Goal: Transaction & Acquisition: Purchase product/service

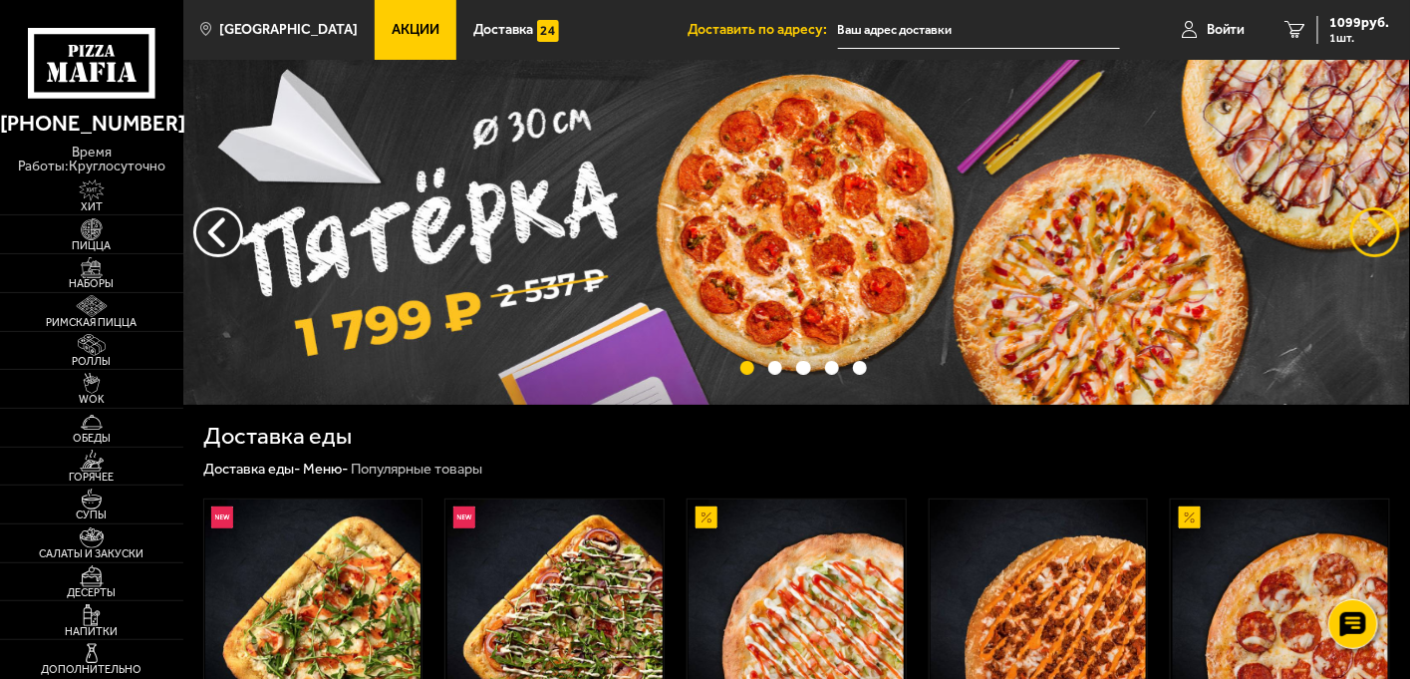
click at [1368, 229] on button "предыдущий" at bounding box center [1375, 232] width 50 height 50
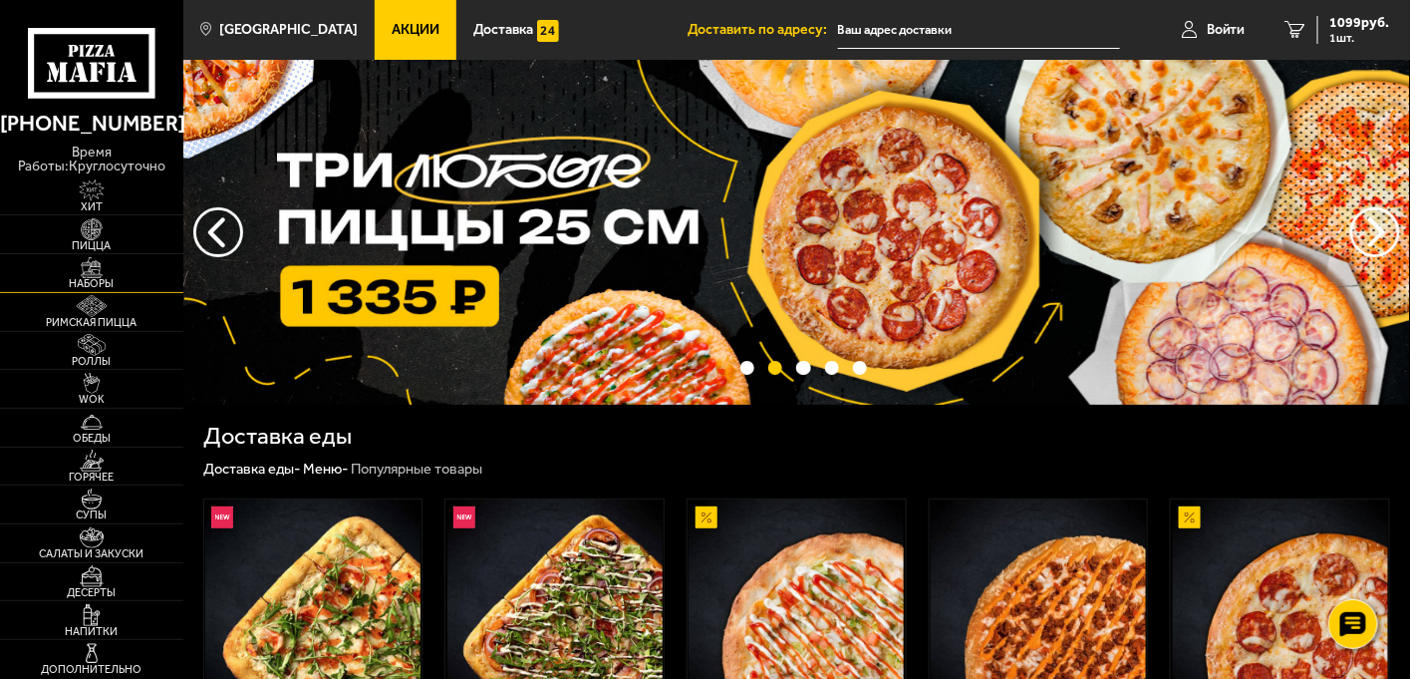
click at [93, 275] on img at bounding box center [92, 267] width 57 height 21
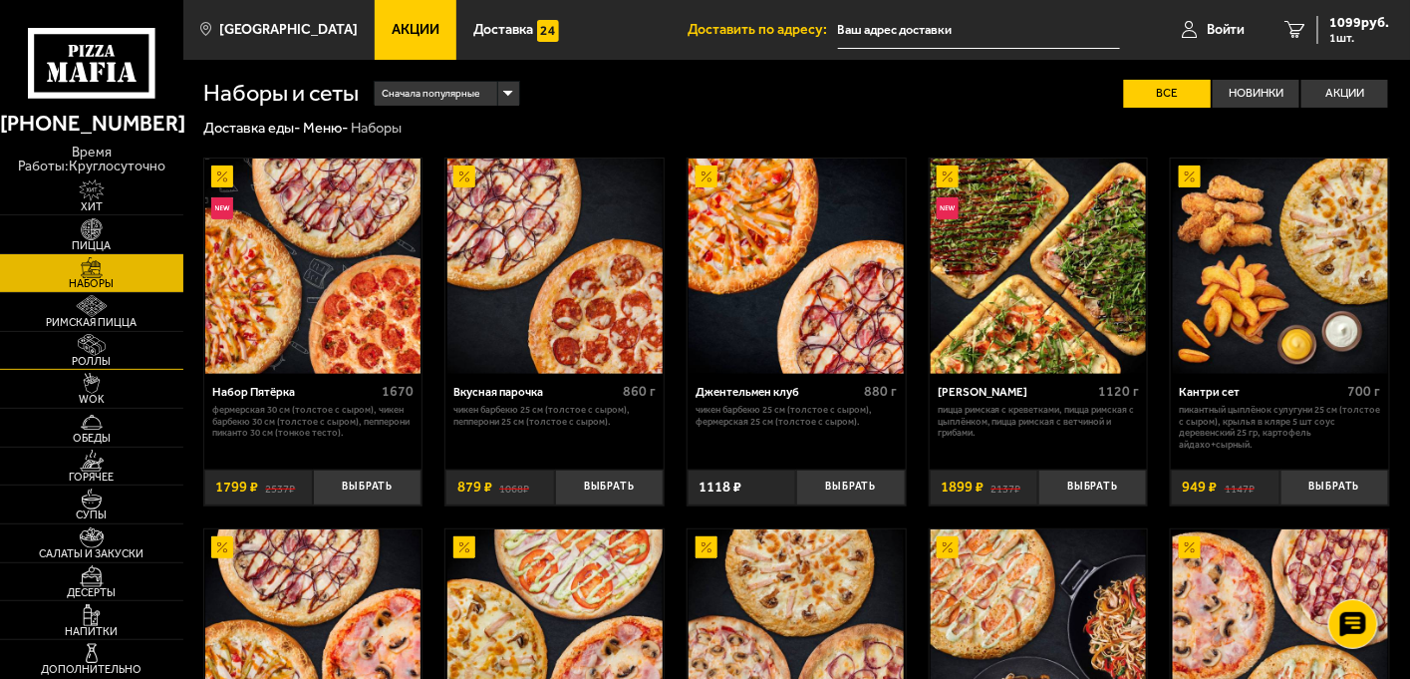
click at [78, 347] on img at bounding box center [92, 344] width 57 height 21
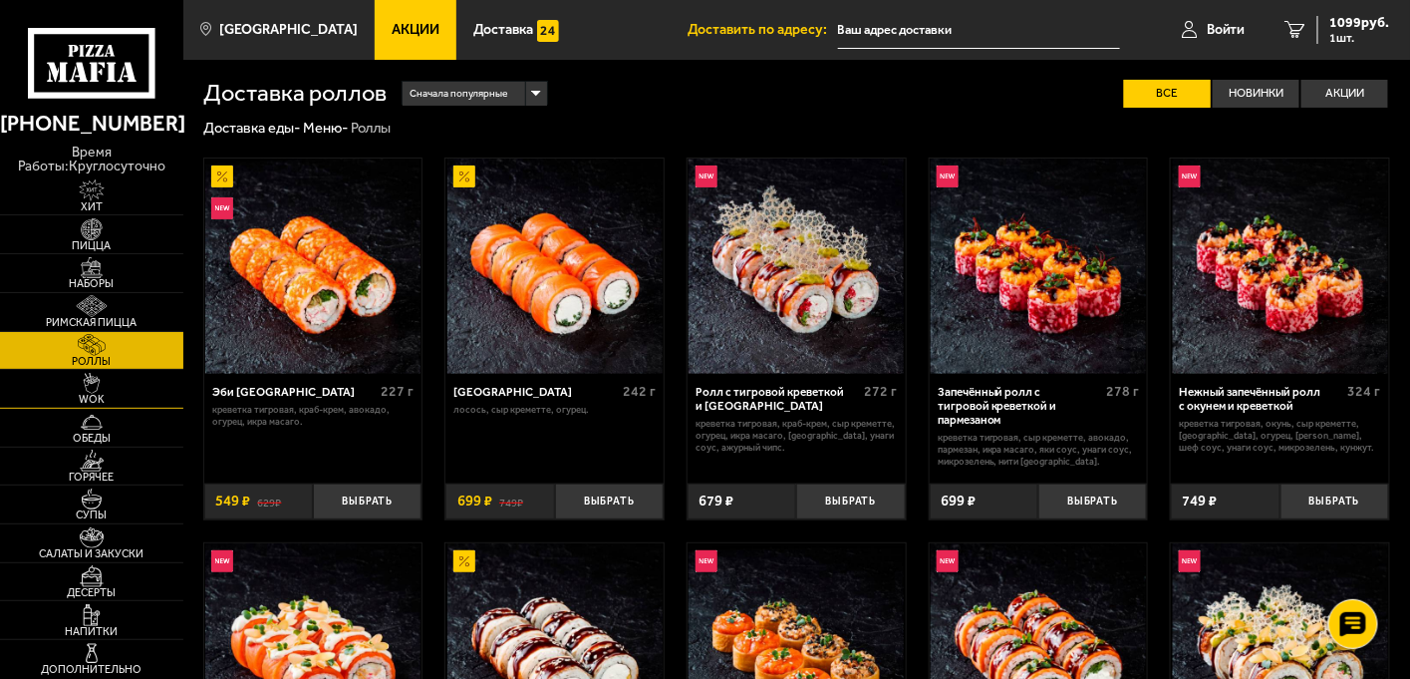
click at [94, 391] on img at bounding box center [92, 383] width 57 height 21
